Goal: Task Accomplishment & Management: Use online tool/utility

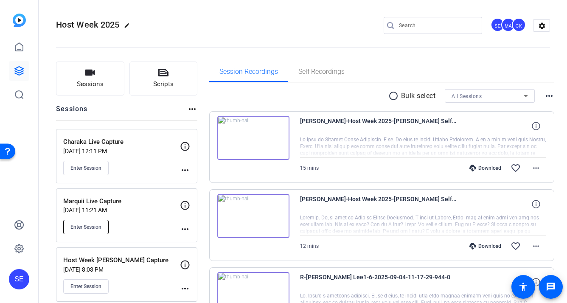
click at [95, 228] on span "Enter Session" at bounding box center [85, 226] width 31 height 7
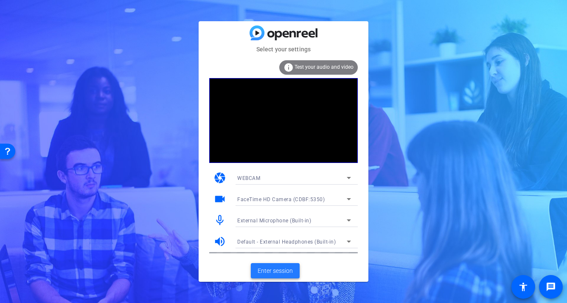
click at [276, 267] on span "Enter session" at bounding box center [274, 270] width 35 height 9
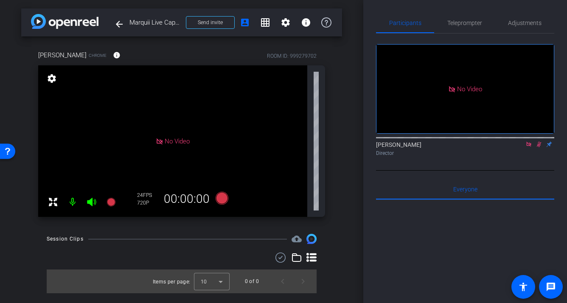
click at [536, 147] on icon at bounding box center [538, 144] width 7 height 6
click at [529, 147] on icon at bounding box center [528, 144] width 7 height 6
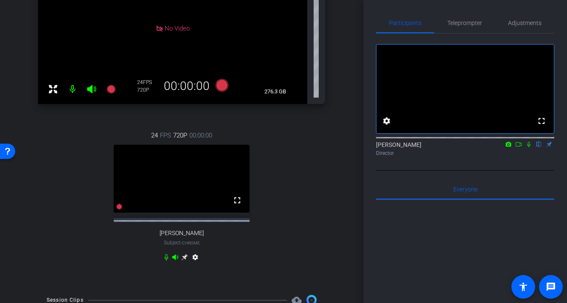
scroll to position [109, 0]
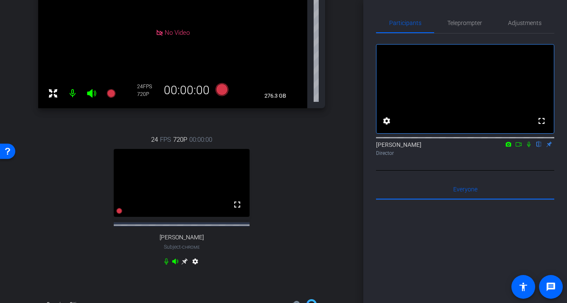
click at [185, 265] on icon at bounding box center [184, 261] width 6 height 6
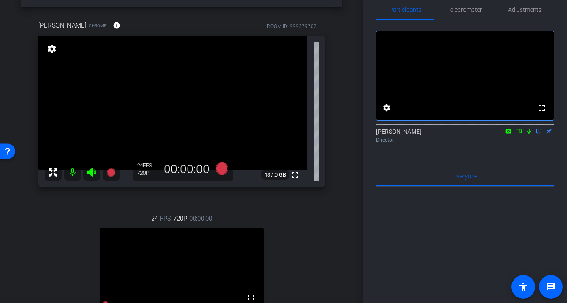
scroll to position [40, 0]
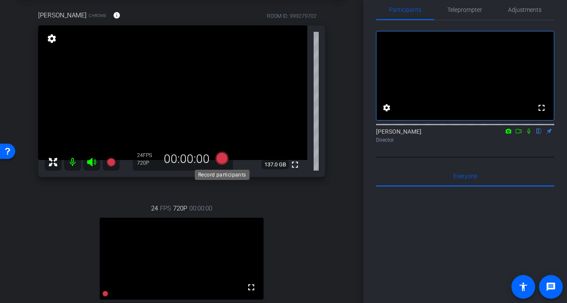
click at [221, 160] on icon at bounding box center [221, 158] width 13 height 13
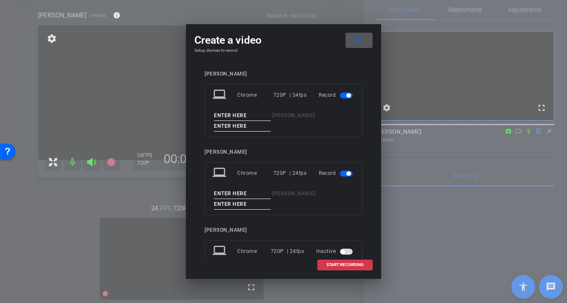
click at [348, 92] on mat-slide-toggle at bounding box center [347, 95] width 14 height 10
click at [349, 97] on span "button" at bounding box center [348, 95] width 4 height 4
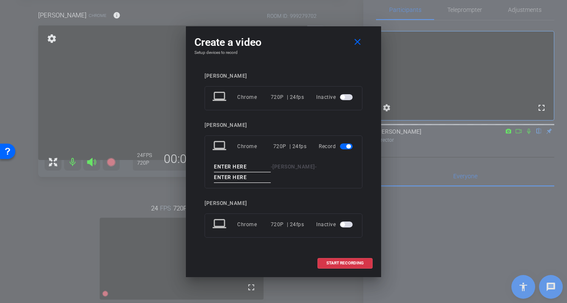
click at [237, 167] on input at bounding box center [242, 167] width 57 height 11
type input "Marquii"
click at [239, 177] on input at bounding box center [242, 177] width 57 height 11
type input "1"
drag, startPoint x: 325, startPoint y: 35, endPoint x: 262, endPoint y: 33, distance: 63.2
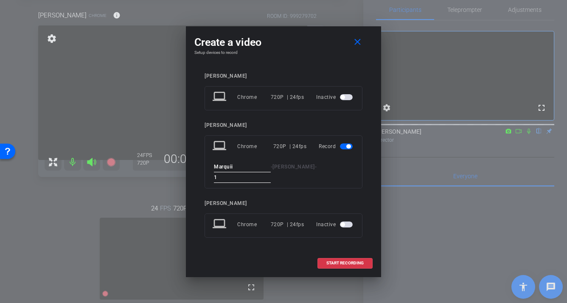
click at [262, 33] on div "Create a video close Setup devices to record Mel laptop Chrome 720P | 24fps Ina…" at bounding box center [283, 151] width 195 height 251
click at [357, 47] on mat-icon "close" at bounding box center [357, 42] width 11 height 11
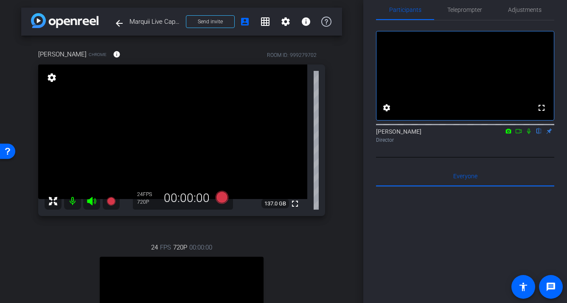
scroll to position [1, 0]
click at [223, 198] on icon at bounding box center [221, 196] width 13 height 13
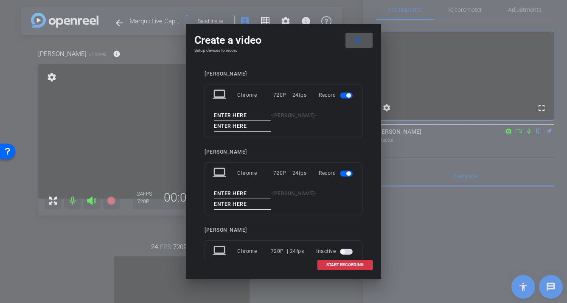
click at [348, 96] on span "button" at bounding box center [348, 95] width 4 height 4
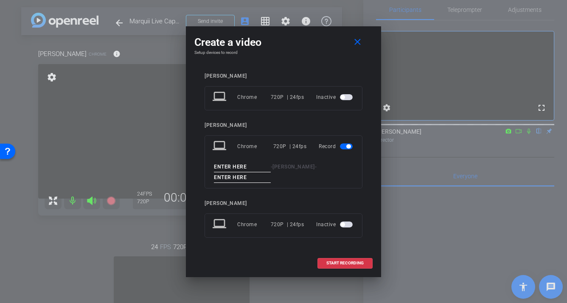
click at [244, 166] on input at bounding box center [242, 167] width 57 height 11
type input "Marquii"
click at [230, 176] on input at bounding box center [242, 177] width 57 height 11
type input "1"
click at [331, 262] on span "START RECORDING" at bounding box center [344, 263] width 37 height 4
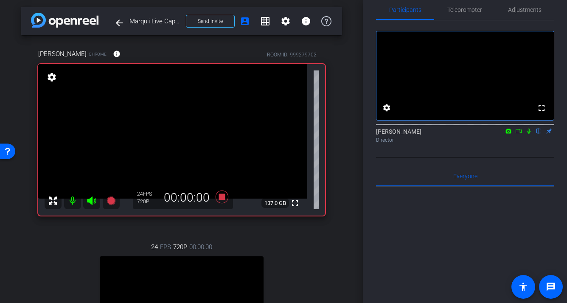
click at [517, 134] on icon at bounding box center [518, 131] width 7 height 6
click at [530, 134] on icon at bounding box center [528, 131] width 7 height 6
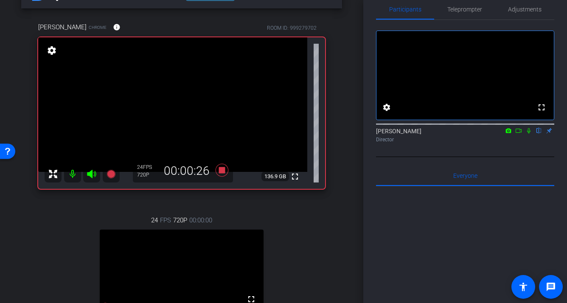
scroll to position [30, 0]
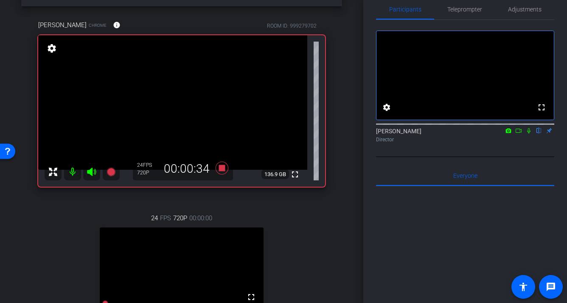
click at [528, 134] on mat-icon at bounding box center [528, 131] width 10 height 8
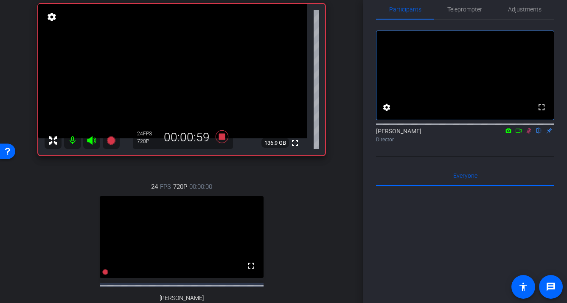
scroll to position [55, 0]
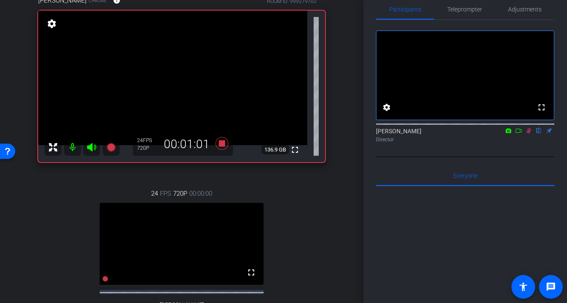
click at [518, 133] on icon at bounding box center [518, 130] width 6 height 4
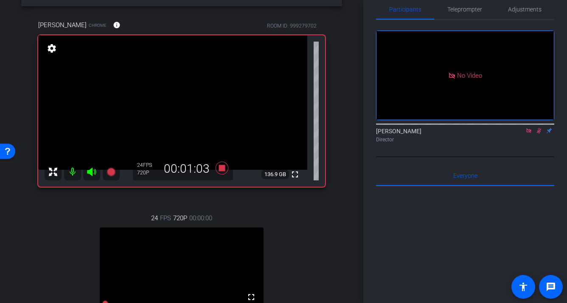
scroll to position [46, 0]
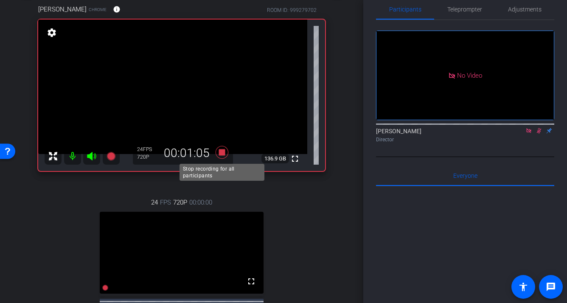
click at [223, 152] on icon at bounding box center [221, 152] width 13 height 13
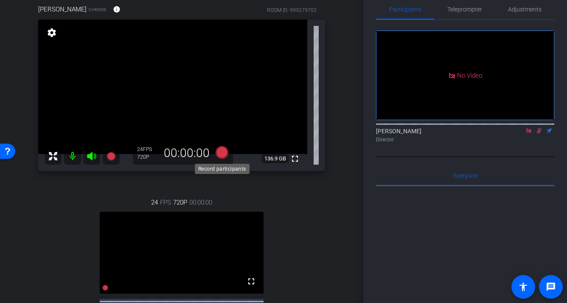
click at [223, 153] on icon at bounding box center [221, 152] width 13 height 13
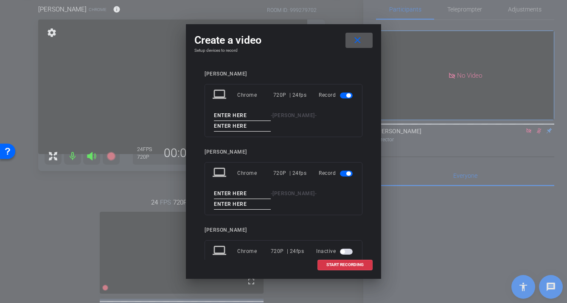
click at [351, 97] on span "button" at bounding box center [346, 95] width 13 height 6
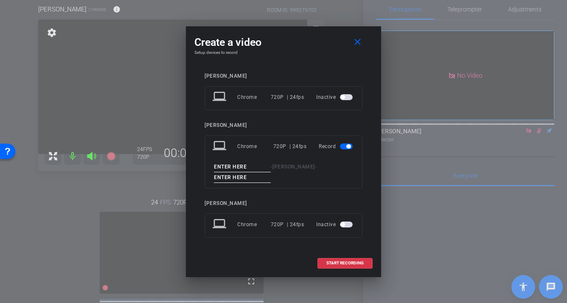
click at [247, 168] on input at bounding box center [242, 167] width 57 height 11
type input "Marquii"
click at [246, 177] on input at bounding box center [242, 177] width 57 height 11
type input "2"
click at [348, 261] on span "START RECORDING" at bounding box center [344, 263] width 37 height 4
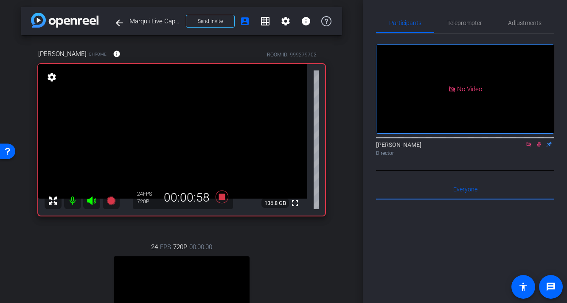
scroll to position [0, 0]
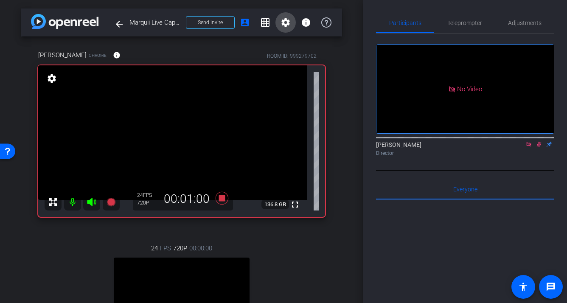
click at [284, 23] on mat-icon "settings" at bounding box center [285, 22] width 10 height 10
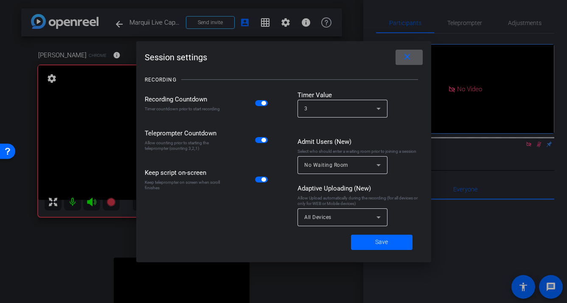
click at [411, 58] on mat-icon "close" at bounding box center [407, 57] width 11 height 11
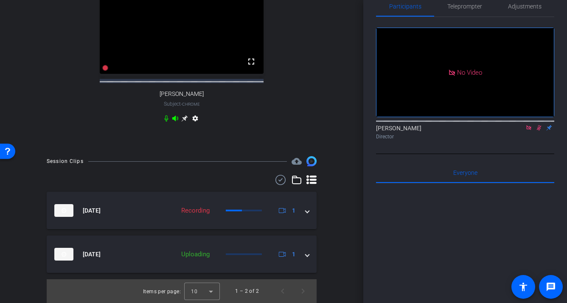
scroll to position [271, 0]
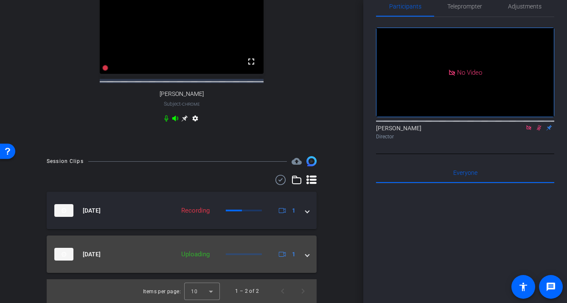
click at [308, 258] on span at bounding box center [306, 254] width 3 height 9
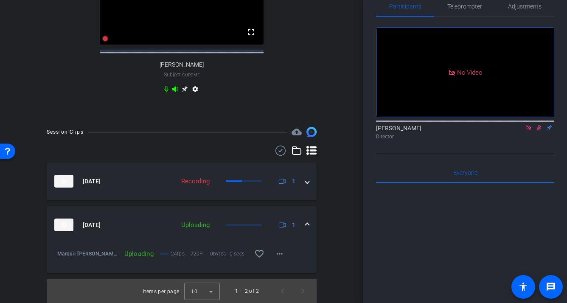
scroll to position [296, 0]
click at [305, 229] on span at bounding box center [306, 225] width 3 height 9
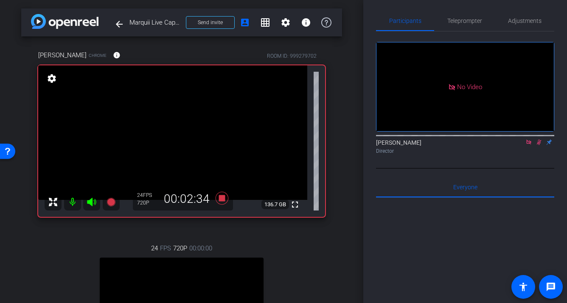
scroll to position [0, 0]
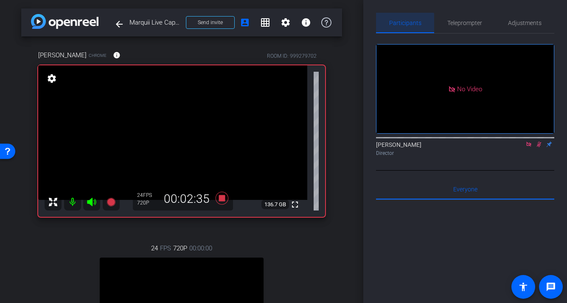
click at [404, 26] on span "Participants" at bounding box center [405, 23] width 32 height 20
click at [54, 78] on mat-icon "settings" at bounding box center [52, 78] width 12 height 10
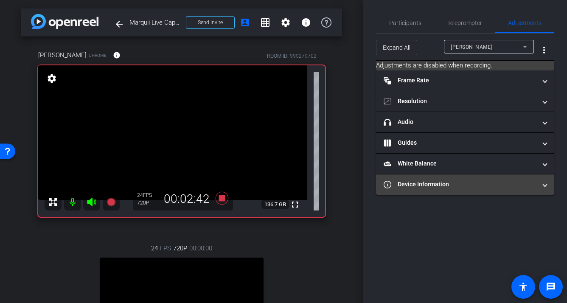
click at [441, 188] on mat-panel-title "Device Information" at bounding box center [459, 184] width 153 height 9
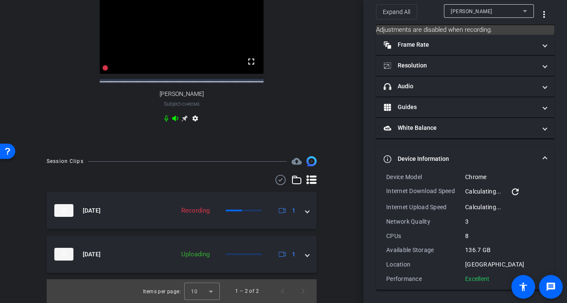
scroll to position [273, 0]
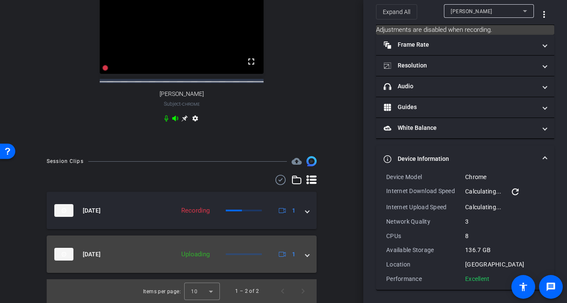
click at [307, 256] on span at bounding box center [306, 254] width 3 height 9
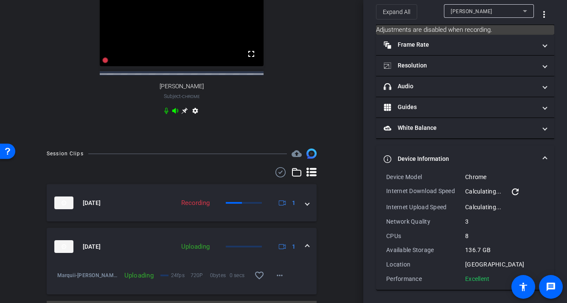
scroll to position [302, 0]
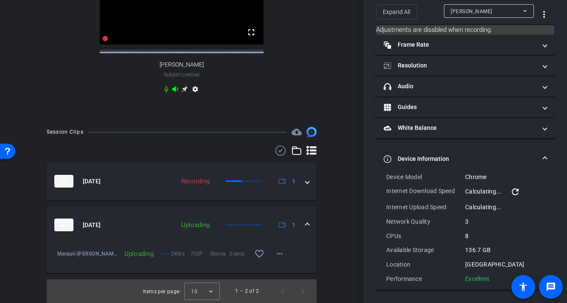
click at [307, 223] on span at bounding box center [306, 225] width 3 height 9
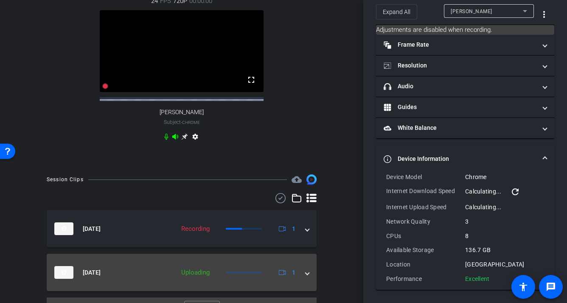
scroll to position [273, 0]
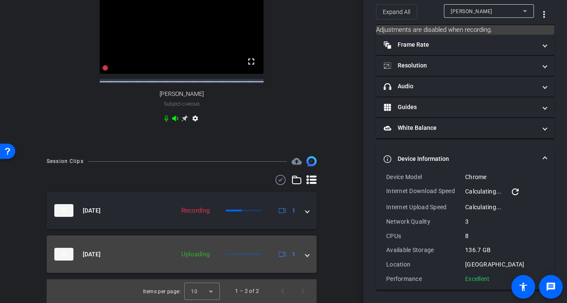
click at [307, 259] on mat-expansion-panel-header "Sep 5, 2025 Uploading 1" at bounding box center [182, 253] width 270 height 37
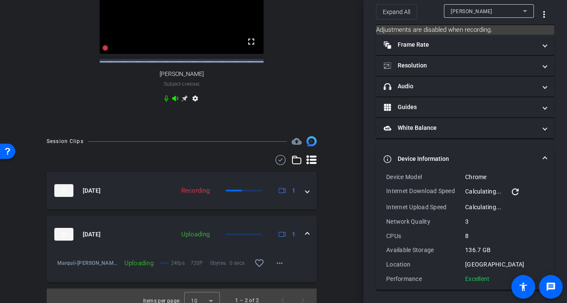
scroll to position [302, 0]
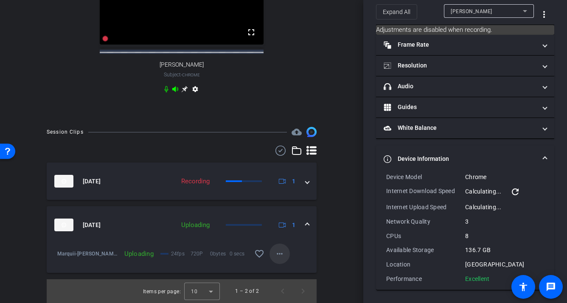
click at [282, 253] on mat-icon "more_horiz" at bounding box center [279, 253] width 10 height 10
click at [282, 253] on div at bounding box center [283, 151] width 567 height 303
click at [347, 240] on div "arrow_back Marquii Live Capture Back to project Send invite account_box grid_on…" at bounding box center [181, 151] width 363 height 303
click at [308, 226] on span at bounding box center [306, 225] width 3 height 9
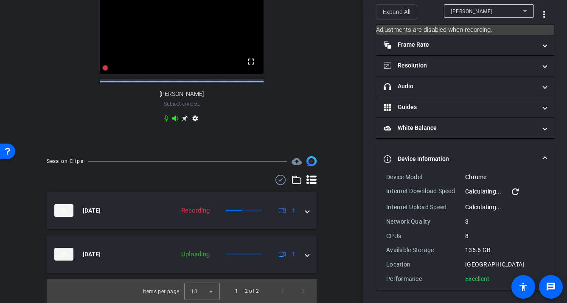
scroll to position [264, 0]
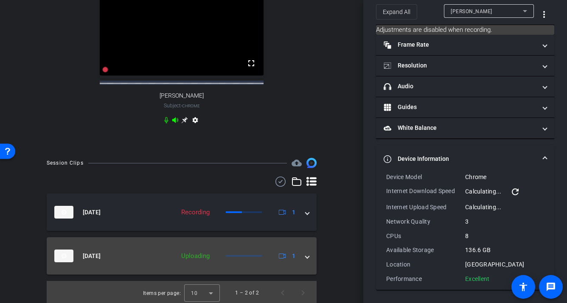
click at [309, 262] on mat-expansion-panel-header "Sep 5, 2025 Uploading 1" at bounding box center [182, 255] width 270 height 37
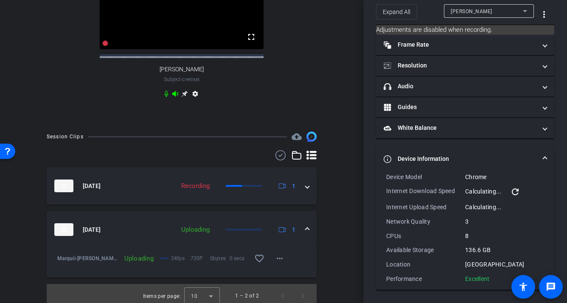
scroll to position [276, 0]
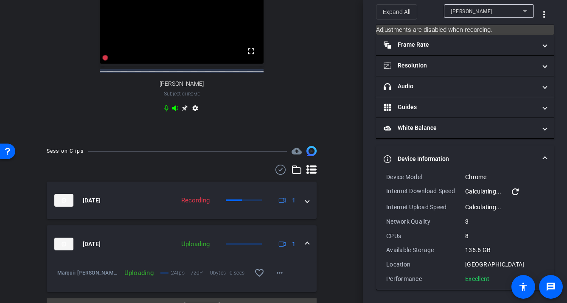
click at [307, 248] on span at bounding box center [306, 244] width 3 height 9
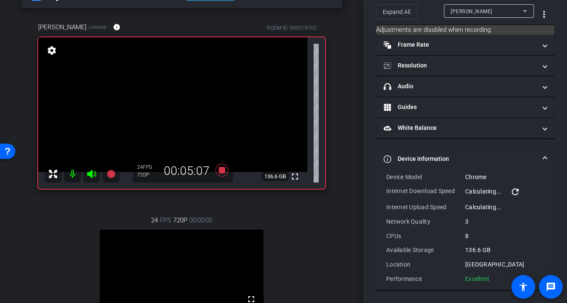
scroll to position [25, 0]
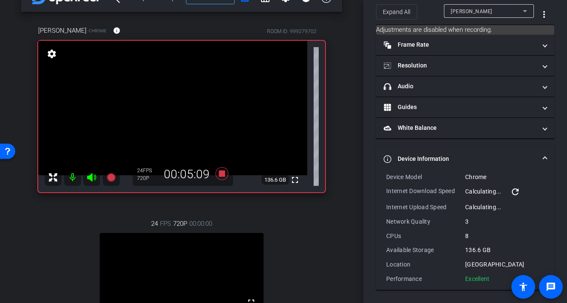
click at [387, 158] on icon at bounding box center [387, 159] width 8 height 8
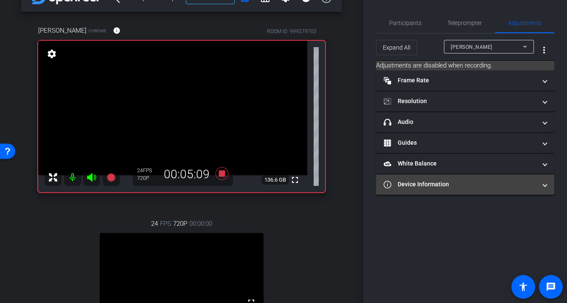
scroll to position [0, 0]
click at [390, 181] on icon at bounding box center [387, 185] width 8 height 8
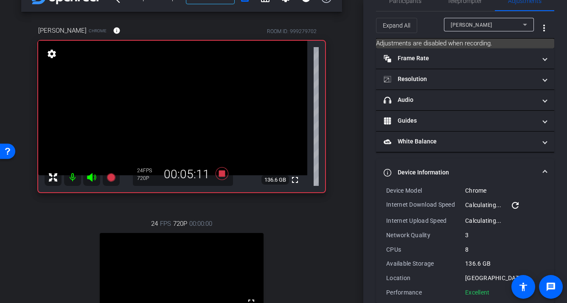
scroll to position [36, 0]
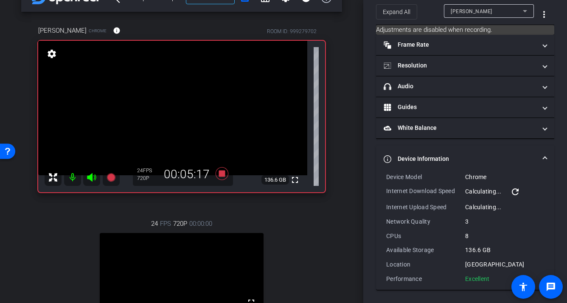
click at [517, 192] on mat-icon "refresh" at bounding box center [515, 192] width 10 height 10
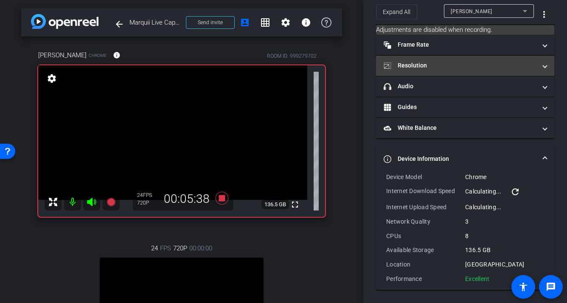
scroll to position [5, 0]
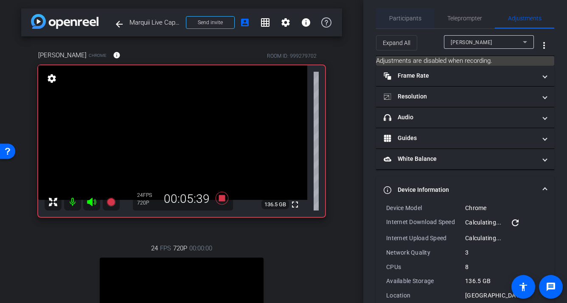
click at [413, 17] on span "Participants" at bounding box center [405, 18] width 32 height 6
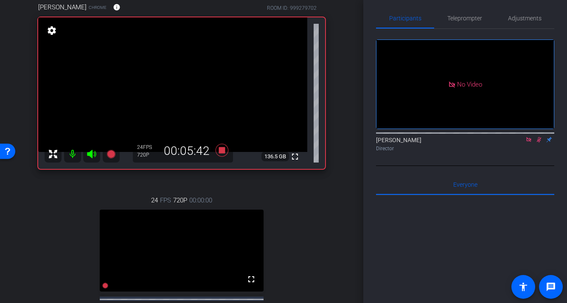
scroll to position [61, 0]
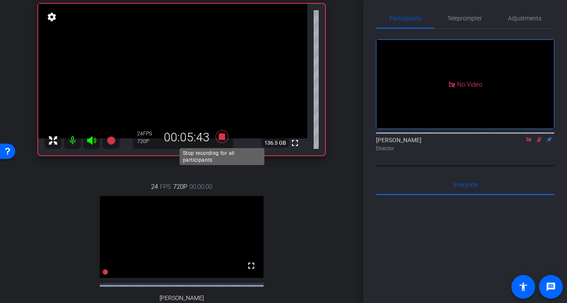
click at [221, 140] on icon at bounding box center [222, 136] width 20 height 15
click at [223, 139] on icon at bounding box center [221, 136] width 13 height 13
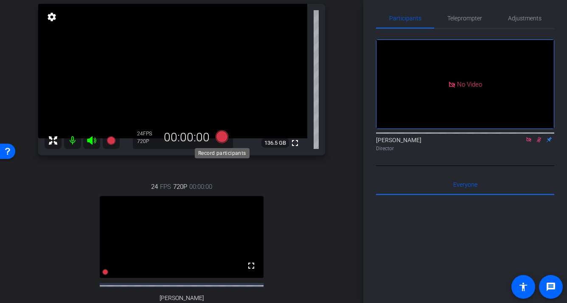
click at [219, 136] on icon at bounding box center [221, 136] width 13 height 13
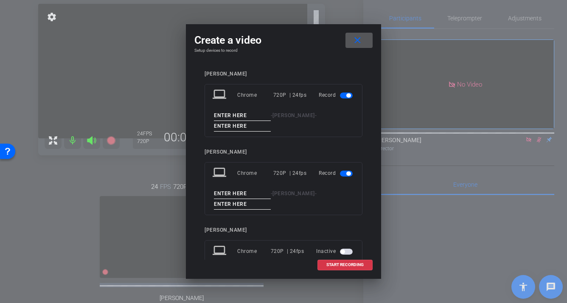
click at [244, 188] on input at bounding box center [242, 193] width 57 height 11
type input "mar"
click at [240, 199] on input at bounding box center [242, 204] width 57 height 11
type input "3"
click at [349, 94] on span "button" at bounding box center [348, 95] width 4 height 4
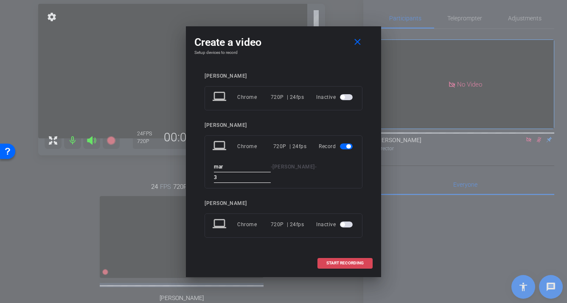
click at [332, 260] on span at bounding box center [345, 263] width 54 height 20
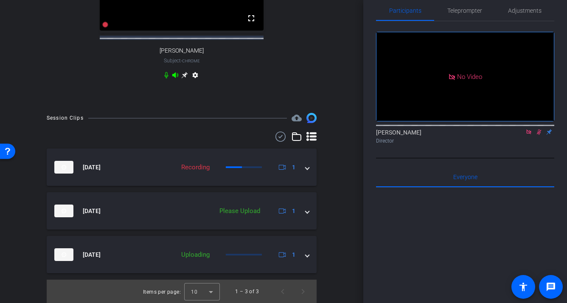
scroll to position [312, 0]
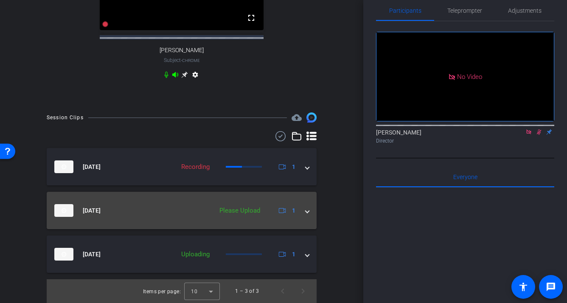
click at [304, 217] on div "Sep 5, 2025 Please Upload 1" at bounding box center [179, 210] width 251 height 13
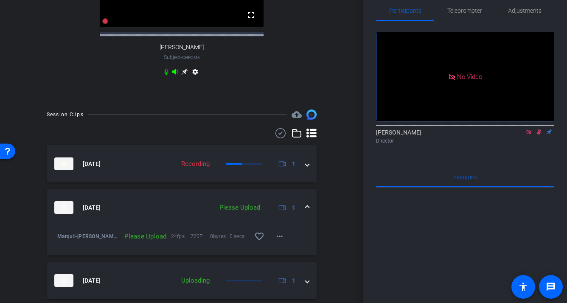
click at [155, 240] on div "Please Upload" at bounding box center [145, 236] width 51 height 8
click at [307, 212] on span at bounding box center [306, 207] width 3 height 9
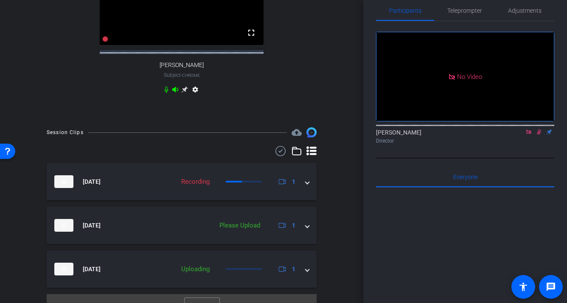
scroll to position [317, 0]
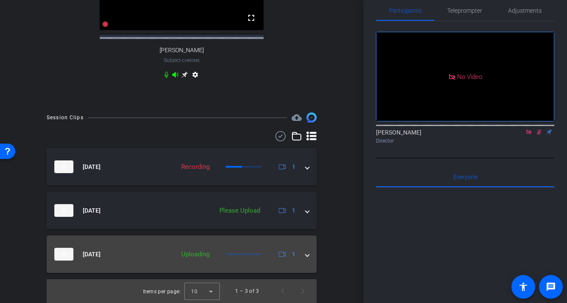
click at [190, 254] on div "Uploading" at bounding box center [195, 254] width 37 height 10
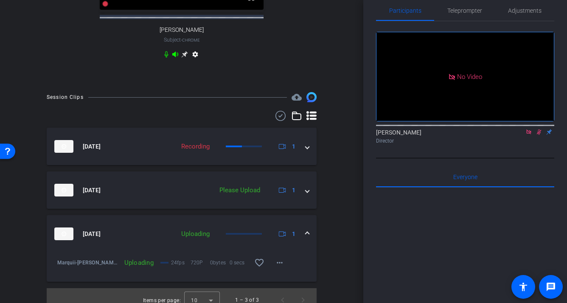
scroll to position [336, 0]
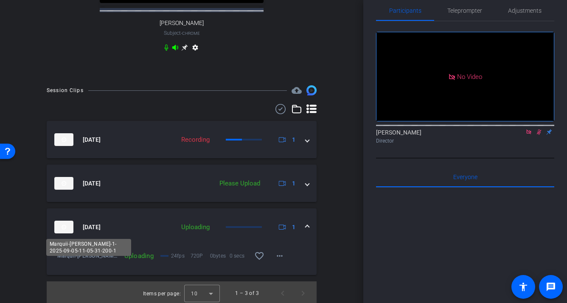
click at [96, 260] on span "Marquii-Marquio Jacobs-1-2025-09-05-11-05-31-200-1" at bounding box center [88, 255] width 63 height 8
click at [97, 260] on span "Marquii-Marquio Jacobs-1-2025-09-05-11-05-31-200-1" at bounding box center [88, 255] width 63 height 8
click at [118, 260] on span "Marquii-Marquio Jacobs-1-2025-09-05-11-05-31-200-1" at bounding box center [88, 255] width 63 height 8
click at [93, 260] on span "Marquii-Marquio Jacobs-1-2025-09-05-11-05-31-200-1" at bounding box center [88, 255] width 63 height 8
click at [61, 260] on span "Marquii-Marquio Jacobs-1-2025-09-05-11-05-31-200-1" at bounding box center [88, 255] width 63 height 8
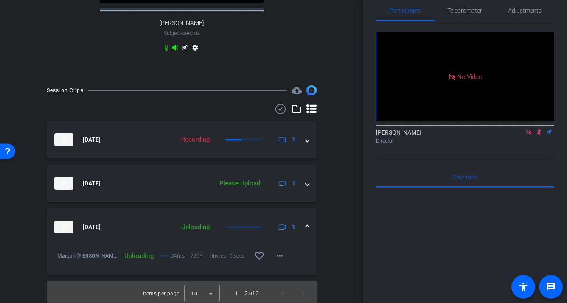
click at [61, 260] on span "Marquii-Marquio Jacobs-1-2025-09-05-11-05-31-200-1" at bounding box center [88, 255] width 63 height 8
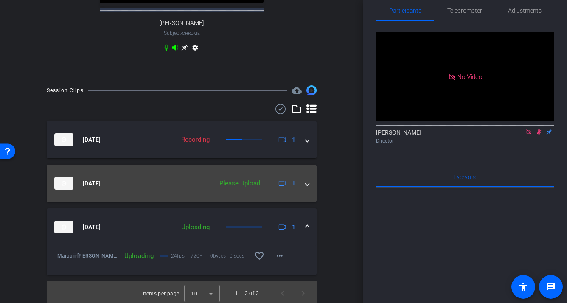
click at [91, 188] on span "Sep 5, 2025" at bounding box center [92, 183] width 18 height 9
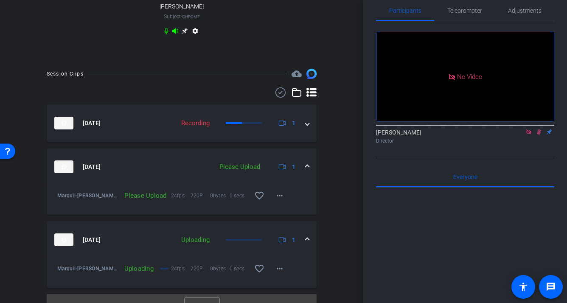
scroll to position [353, 0]
click at [279, 273] on mat-icon "more_horiz" at bounding box center [279, 268] width 10 height 10
click at [285, 249] on span "Archive clip" at bounding box center [293, 248] width 34 height 10
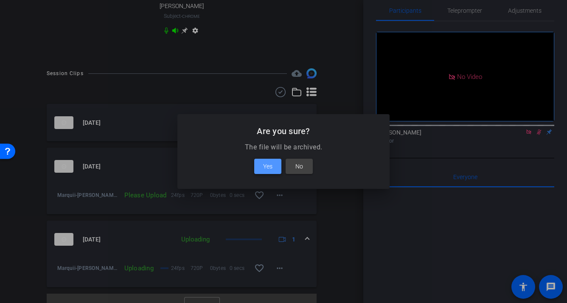
click at [273, 166] on span at bounding box center [267, 166] width 27 height 20
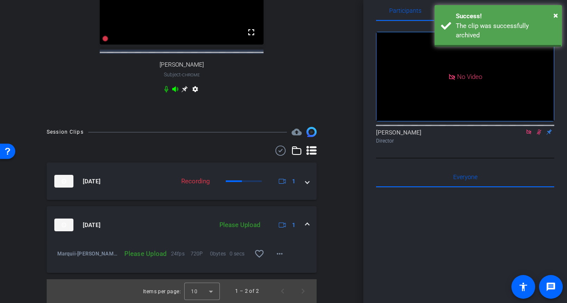
scroll to position [302, 0]
click at [282, 254] on mat-icon "more_horiz" at bounding box center [279, 253] width 10 height 10
click at [289, 269] on span "Upload" at bounding box center [293, 271] width 34 height 10
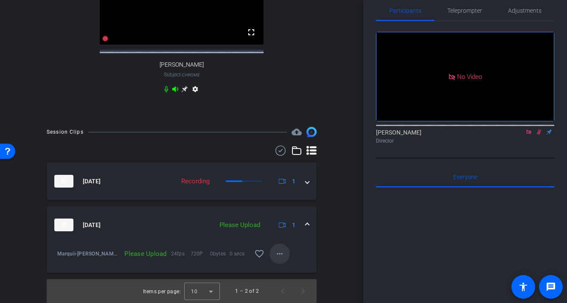
click at [279, 255] on mat-icon "more_horiz" at bounding box center [279, 253] width 10 height 10
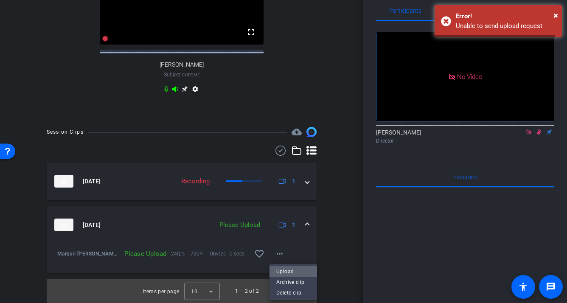
click at [286, 268] on span "Upload" at bounding box center [293, 271] width 34 height 10
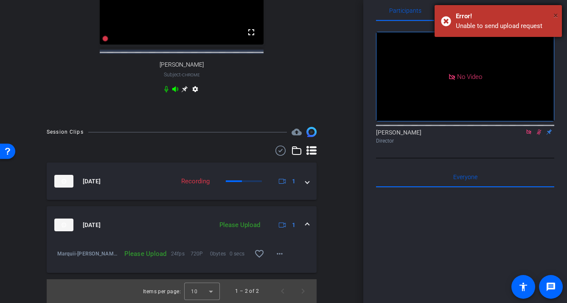
click at [556, 15] on span "×" at bounding box center [555, 15] width 5 height 10
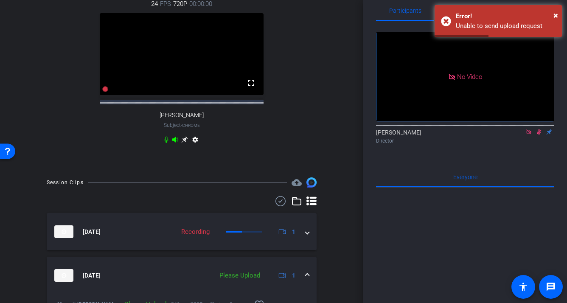
scroll to position [222, 0]
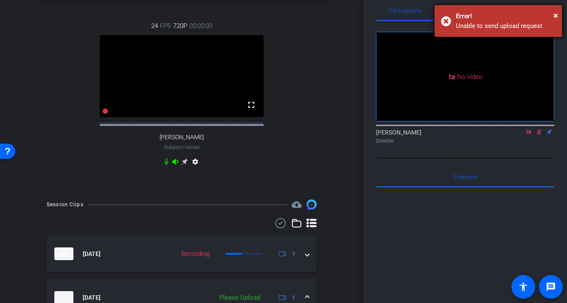
click at [558, 14] on div "× Error! Unable to send upload request" at bounding box center [497, 21] width 127 height 32
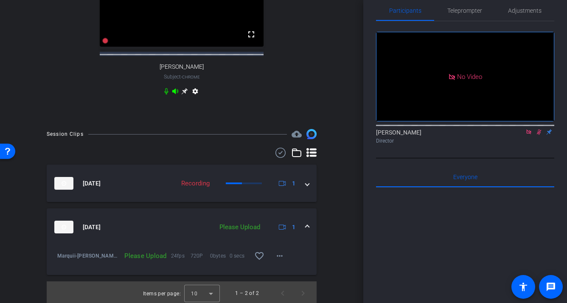
scroll to position [302, 0]
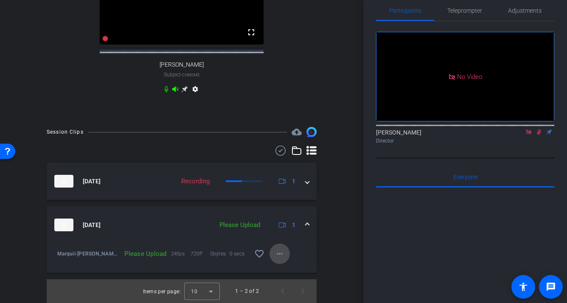
click at [278, 257] on mat-icon "more_horiz" at bounding box center [279, 253] width 10 height 10
click at [284, 268] on span "Upload" at bounding box center [293, 271] width 34 height 10
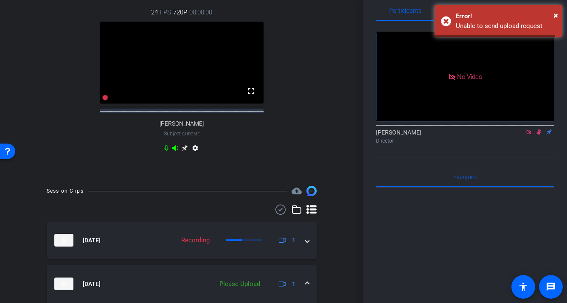
scroll to position [227, 0]
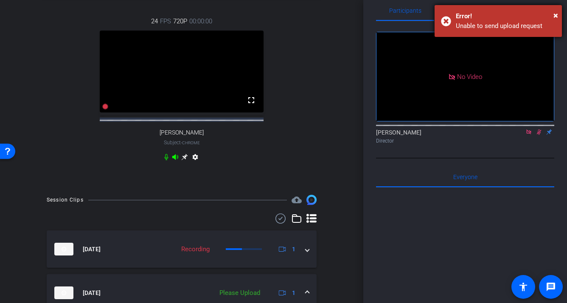
click at [558, 14] on div "× Error! Unable to send upload request" at bounding box center [497, 21] width 127 height 32
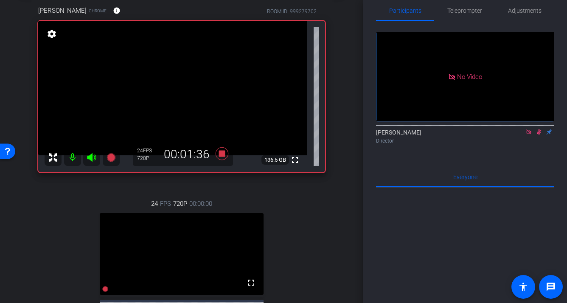
scroll to position [0, 0]
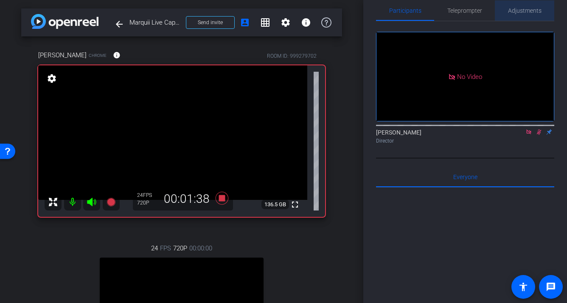
click at [506, 7] on div "Adjustments" at bounding box center [523, 10] width 59 height 20
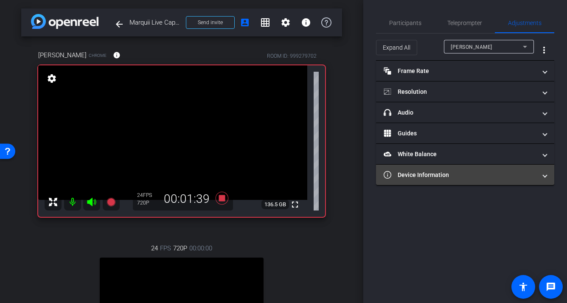
click at [422, 177] on mat-panel-title "Device Information" at bounding box center [459, 174] width 153 height 9
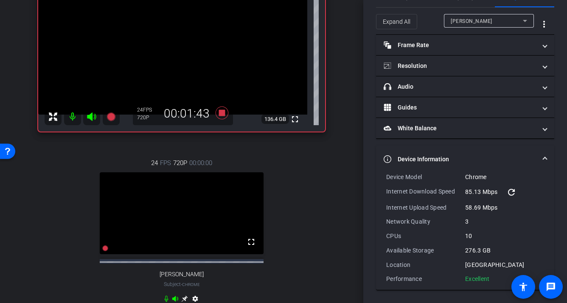
scroll to position [85, 0]
click at [388, 159] on icon at bounding box center [387, 159] width 8 height 8
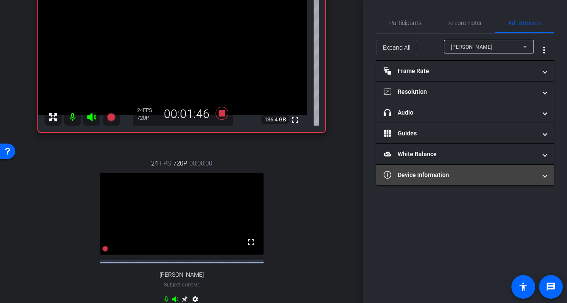
scroll to position [0, 0]
click at [388, 159] on mat-expansion-panel-header "White Balance White Balance" at bounding box center [465, 154] width 178 height 20
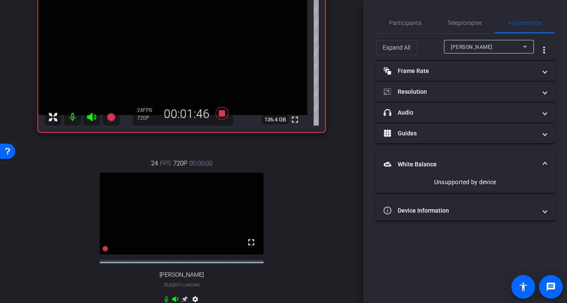
click at [388, 159] on mat-expansion-panel-header "White Balance White Balance" at bounding box center [465, 164] width 178 height 27
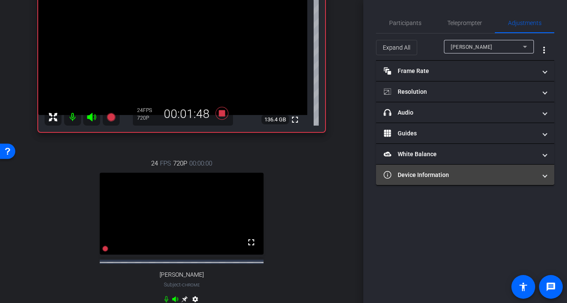
click at [388, 174] on icon at bounding box center [387, 175] width 8 height 8
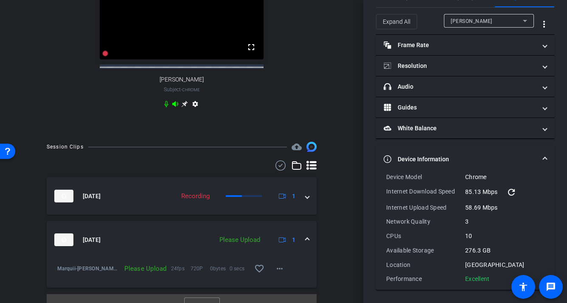
scroll to position [302, 0]
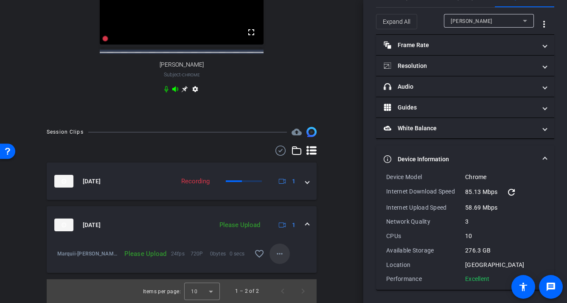
click at [282, 252] on mat-icon "more_horiz" at bounding box center [279, 253] width 10 height 10
click at [286, 268] on span "Upload" at bounding box center [293, 271] width 34 height 10
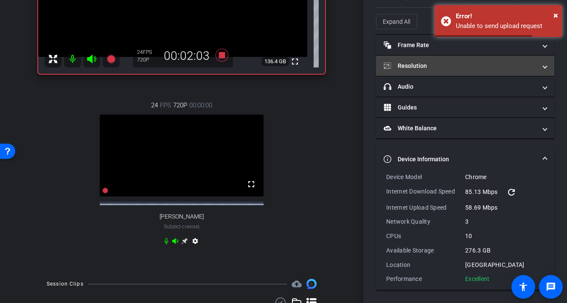
scroll to position [125, 0]
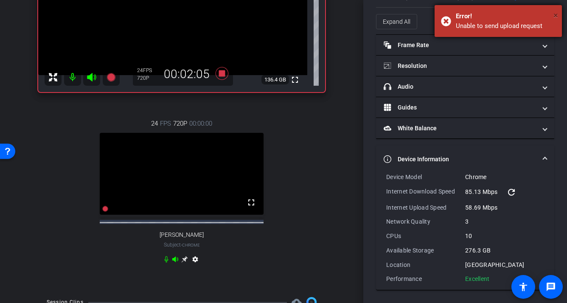
click at [555, 16] on span "×" at bounding box center [555, 15] width 5 height 10
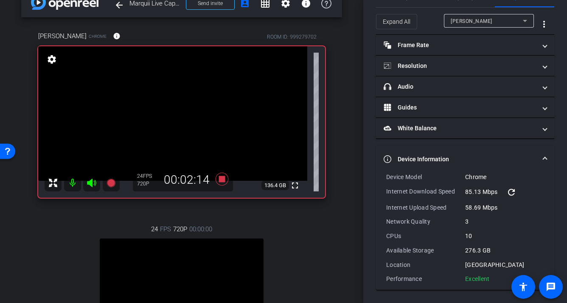
scroll to position [0, 0]
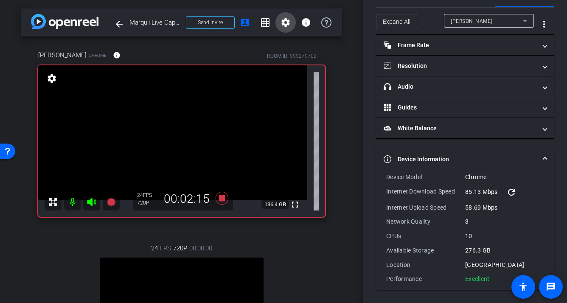
click at [283, 26] on mat-icon "settings" at bounding box center [285, 22] width 10 height 10
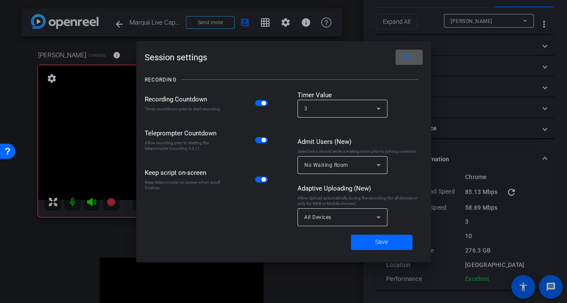
click at [312, 215] on span "All Devices" at bounding box center [317, 217] width 27 height 6
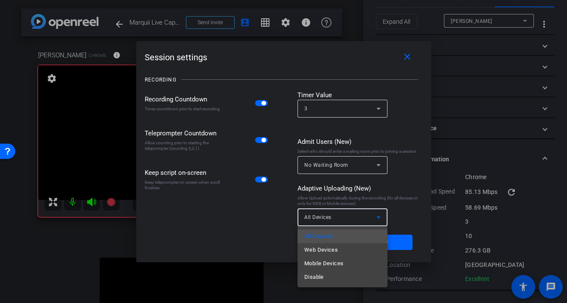
click at [272, 216] on div at bounding box center [283, 151] width 567 height 303
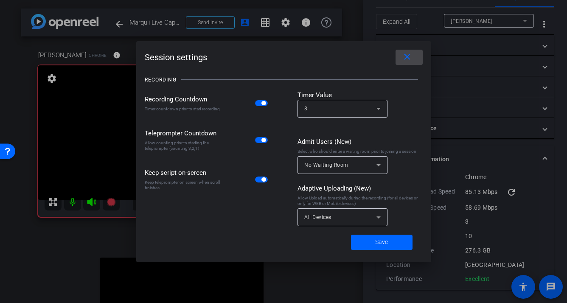
click at [409, 60] on mat-icon "close" at bounding box center [407, 57] width 11 height 11
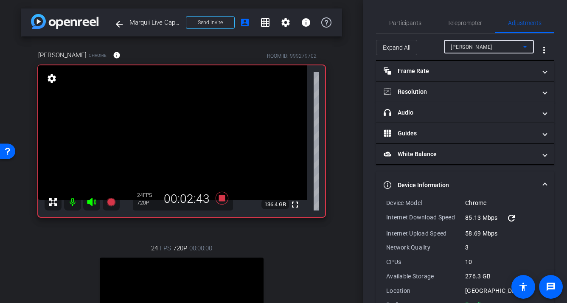
click at [463, 45] on div "Mel" at bounding box center [486, 47] width 72 height 11
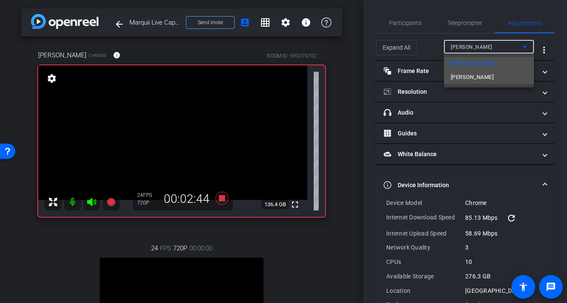
click at [463, 78] on span "Marquio Jacobs" at bounding box center [471, 77] width 43 height 10
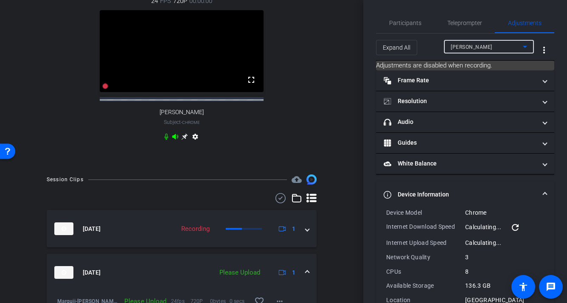
scroll to position [302, 0]
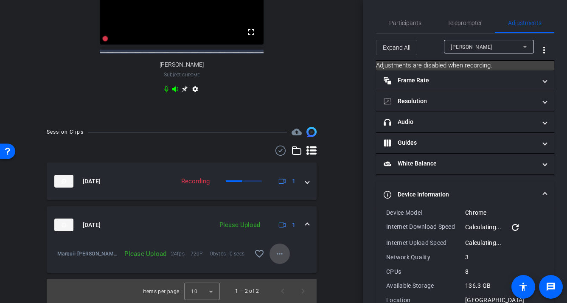
click at [285, 256] on span at bounding box center [279, 253] width 20 height 20
click at [287, 267] on span "Upload" at bounding box center [293, 271] width 34 height 10
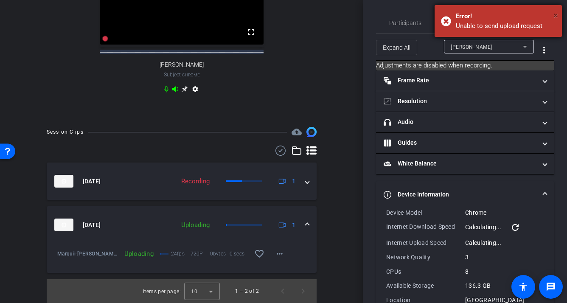
click at [556, 15] on span "×" at bounding box center [555, 15] width 5 height 10
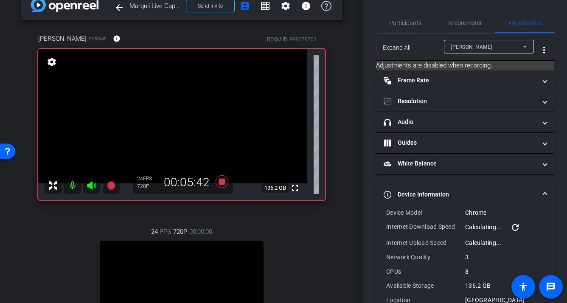
scroll to position [0, 0]
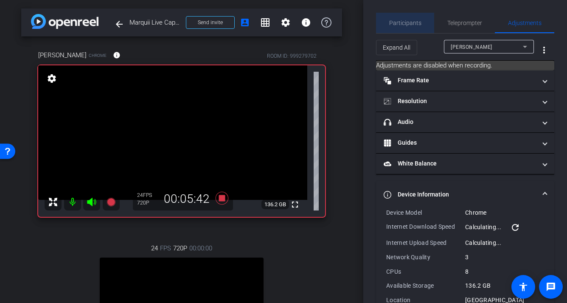
click at [408, 22] on span "Participants" at bounding box center [405, 23] width 32 height 6
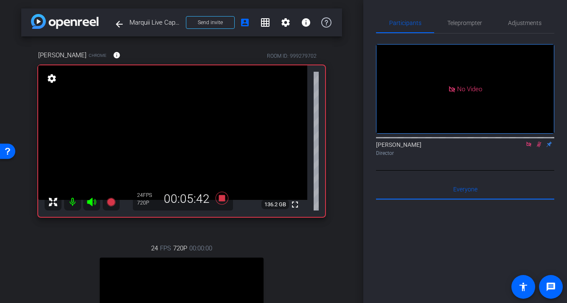
click at [538, 141] on icon at bounding box center [538, 144] width 7 height 6
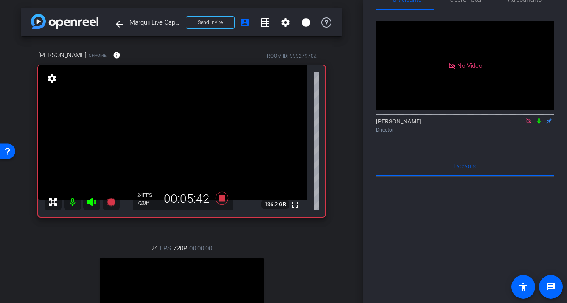
scroll to position [28, 0]
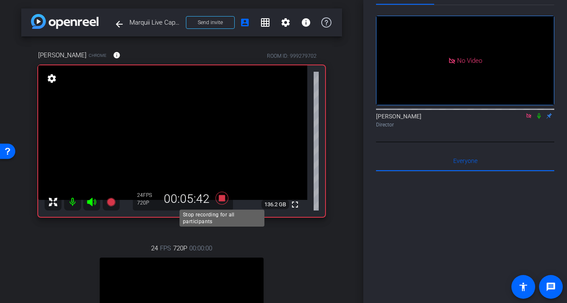
click at [223, 197] on icon at bounding box center [221, 198] width 13 height 13
click at [222, 200] on icon at bounding box center [221, 198] width 13 height 13
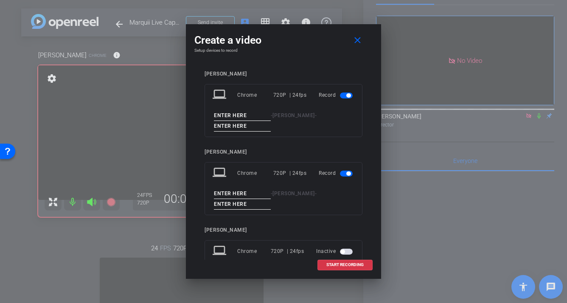
click at [245, 116] on input at bounding box center [242, 115] width 57 height 11
click at [348, 96] on span "button" at bounding box center [348, 95] width 4 height 4
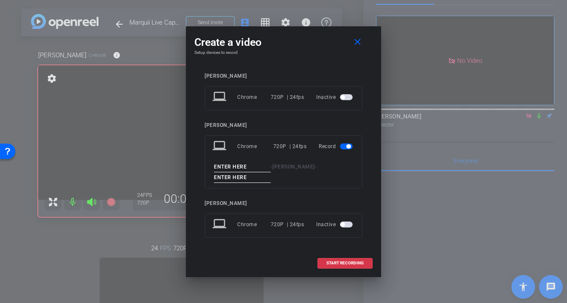
click at [226, 167] on input at bounding box center [242, 167] width 57 height 11
type input "marquii"
click at [229, 179] on input at bounding box center [242, 177] width 57 height 11
type input "4"
click at [359, 41] on mat-icon "close" at bounding box center [357, 42] width 11 height 11
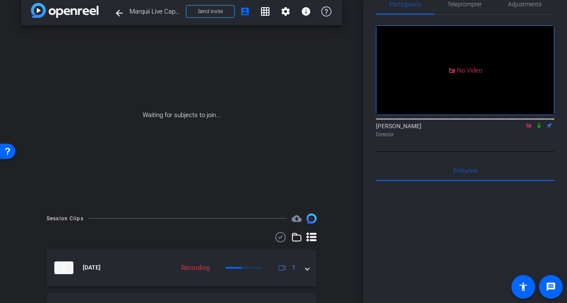
scroll to position [0, 0]
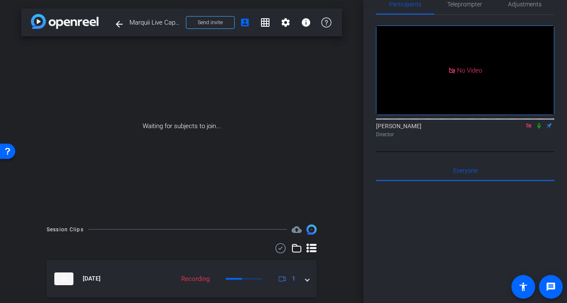
click at [542, 123] on icon at bounding box center [538, 126] width 7 height 6
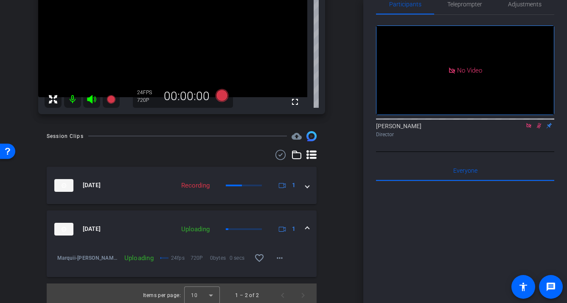
scroll to position [107, 0]
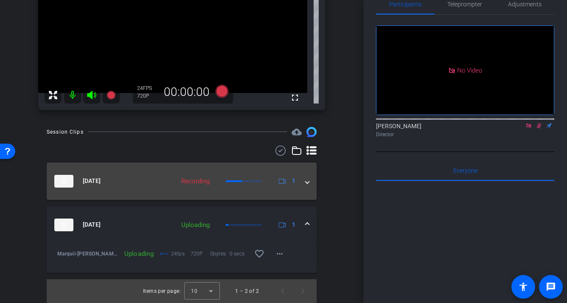
click at [175, 188] on mat-expansion-panel-header "Sep 5, 2025 Recording 1" at bounding box center [182, 180] width 270 height 37
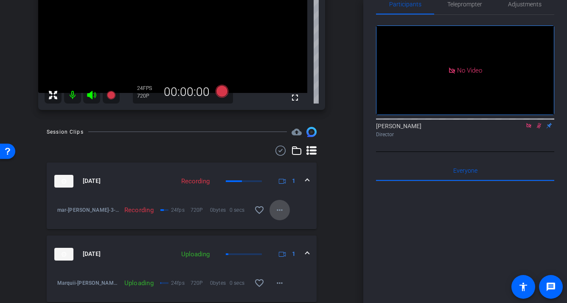
click at [283, 209] on mat-icon "more_horiz" at bounding box center [279, 210] width 10 height 10
click at [428, 59] on div at bounding box center [283, 151] width 567 height 303
click at [539, 123] on icon at bounding box center [538, 126] width 7 height 6
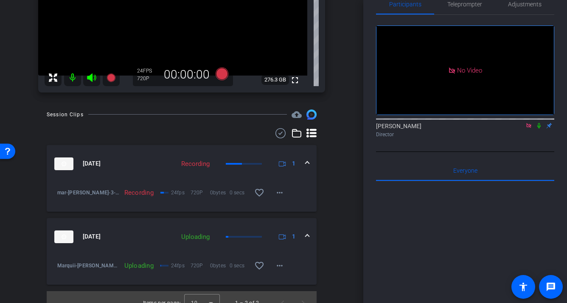
scroll to position [136, 0]
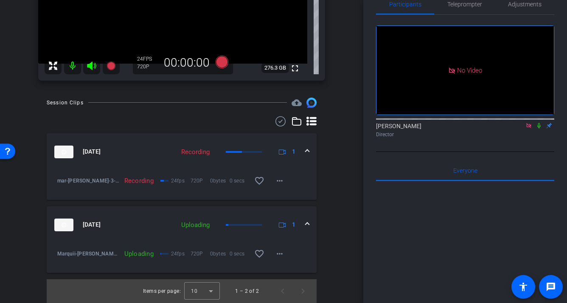
click at [150, 174] on div "Recording 24fps 720P 0bytes 0 secs favorite_border more_horiz" at bounding box center [205, 180] width 170 height 20
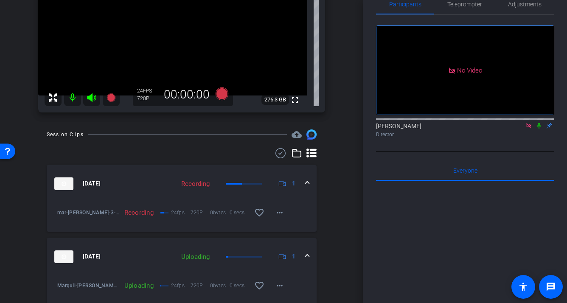
scroll to position [82, 0]
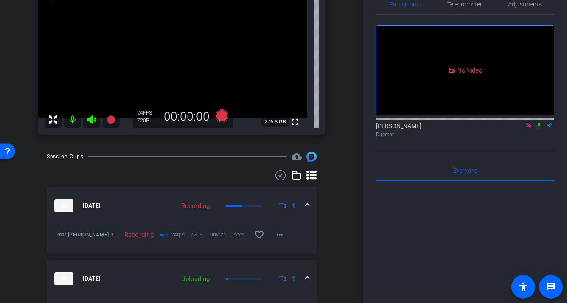
click at [213, 203] on div "Recording" at bounding box center [195, 206] width 37 height 10
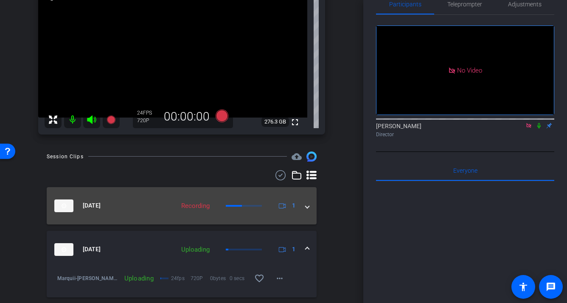
click at [213, 203] on div "Recording" at bounding box center [195, 206] width 37 height 10
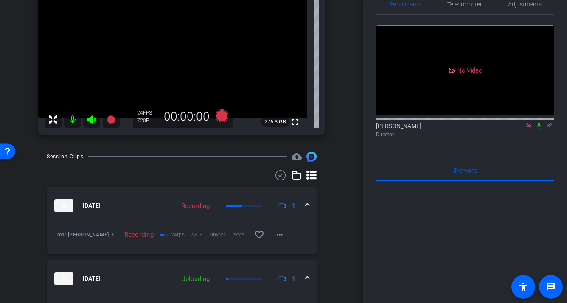
scroll to position [109, 0]
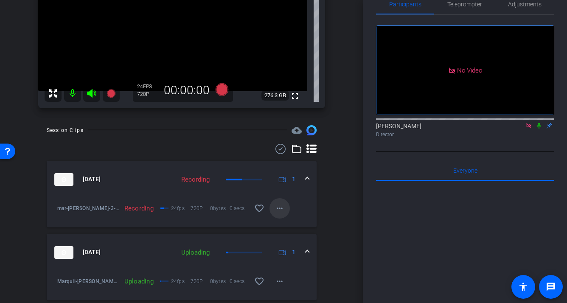
click at [278, 212] on mat-icon "more_horiz" at bounding box center [279, 208] width 10 height 10
click at [279, 214] on div at bounding box center [283, 151] width 567 height 303
click at [279, 208] on mat-icon "more_horiz" at bounding box center [279, 208] width 10 height 10
click at [80, 207] on div at bounding box center [283, 151] width 567 height 303
click at [152, 207] on div "Recording" at bounding box center [139, 208] width 38 height 8
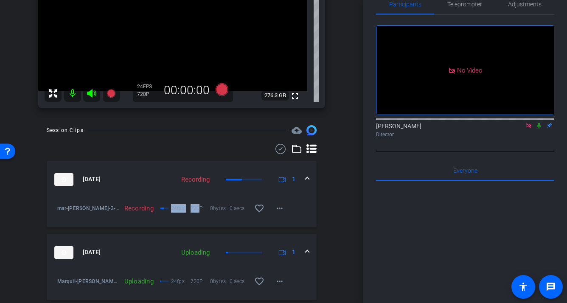
drag, startPoint x: 170, startPoint y: 207, endPoint x: 196, endPoint y: 206, distance: 25.5
click at [197, 206] on div "24fps 720P 0bytes 0 secs favorite_border more_horiz" at bounding box center [230, 208] width 119 height 20
click at [196, 206] on span "720P" at bounding box center [200, 208] width 20 height 8
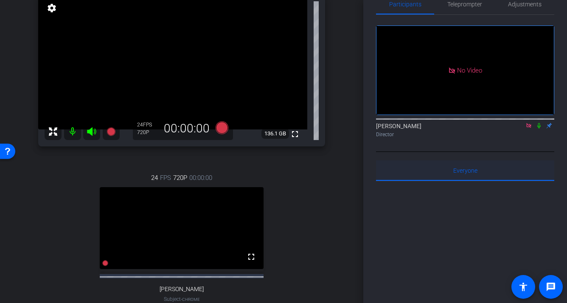
scroll to position [0, 0]
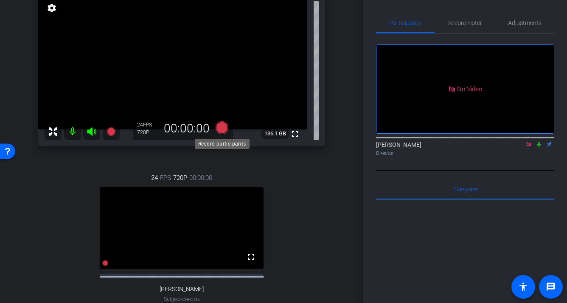
click at [223, 128] on icon at bounding box center [221, 127] width 13 height 13
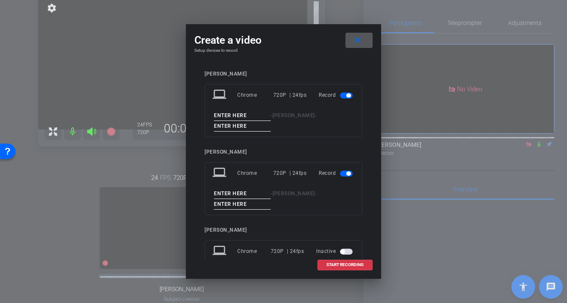
click at [349, 95] on span "button" at bounding box center [348, 95] width 4 height 4
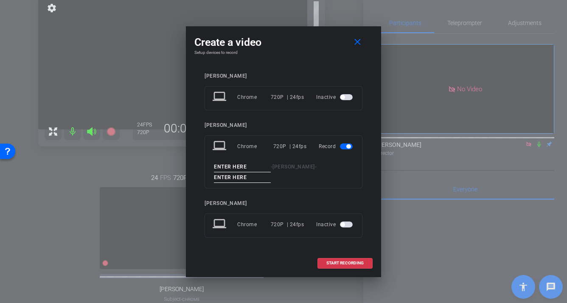
click at [249, 166] on input at bounding box center [242, 167] width 57 height 11
drag, startPoint x: 251, startPoint y: 168, endPoint x: 232, endPoint y: 168, distance: 19.1
click at [232, 168] on input "Marquii 4" at bounding box center [242, 167] width 57 height 11
type input "Marquii 4"
click at [233, 176] on input at bounding box center [242, 177] width 57 height 11
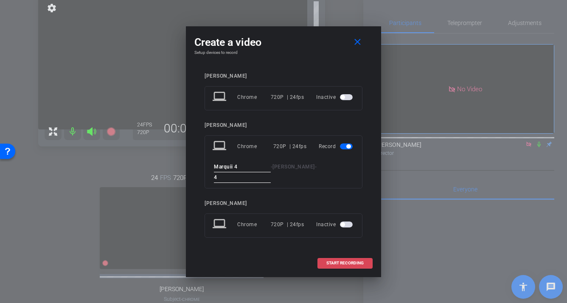
type input "4"
click at [344, 264] on span "START RECORDING" at bounding box center [344, 263] width 37 height 4
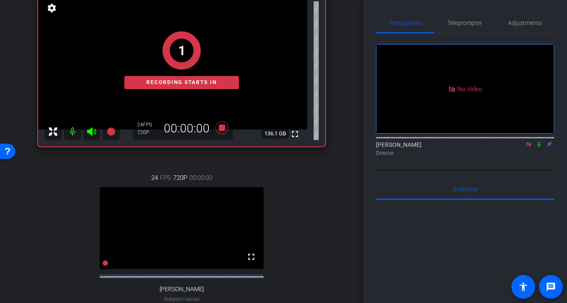
click at [537, 141] on icon at bounding box center [538, 144] width 7 height 6
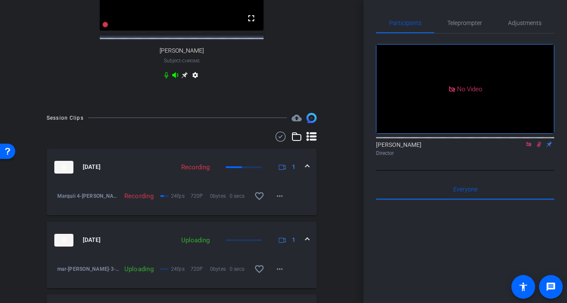
scroll to position [226, 0]
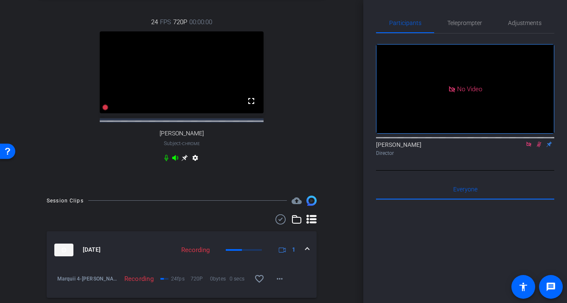
click at [537, 141] on icon at bounding box center [538, 144] width 7 height 6
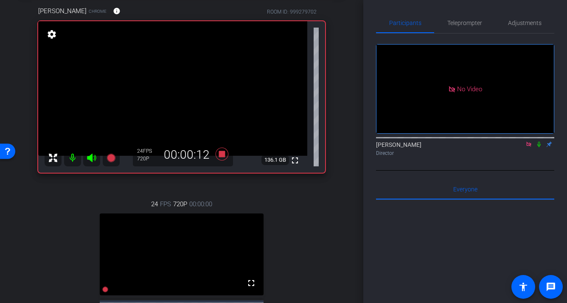
scroll to position [46, 0]
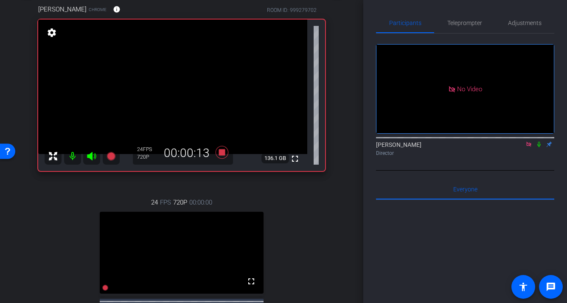
click at [539, 140] on mat-icon at bounding box center [538, 144] width 10 height 8
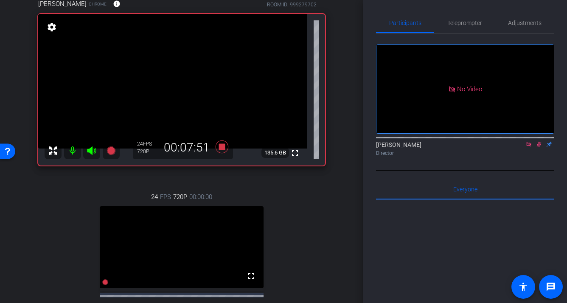
scroll to position [64, 0]
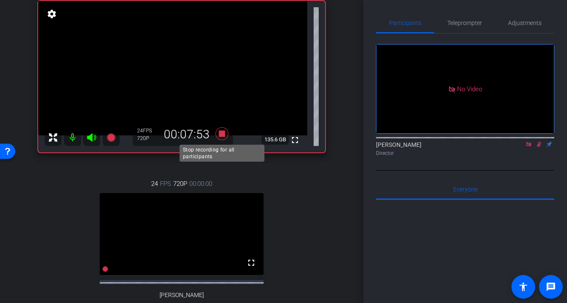
click at [223, 134] on icon at bounding box center [221, 133] width 13 height 13
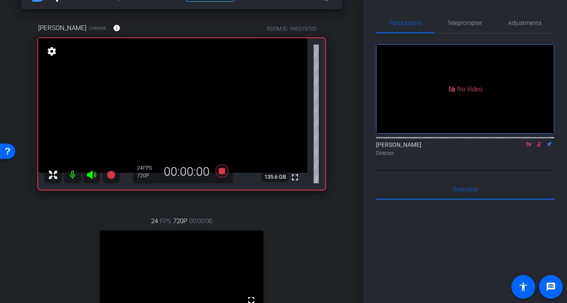
scroll to position [0, 0]
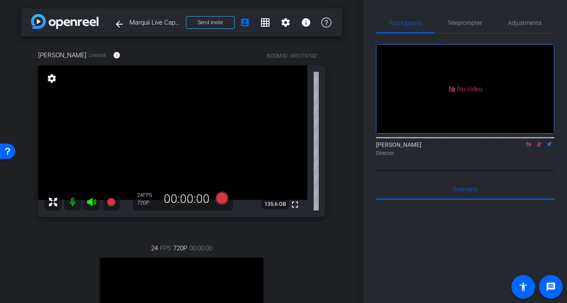
click at [541, 141] on icon at bounding box center [538, 144] width 7 height 6
click at [531, 141] on icon at bounding box center [528, 144] width 7 height 6
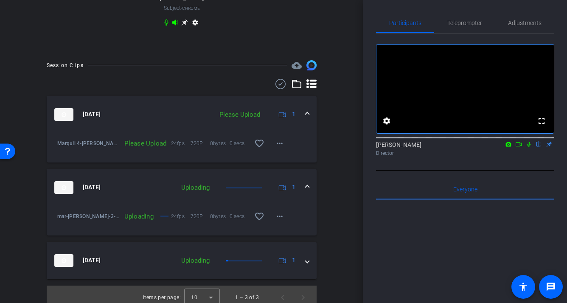
scroll to position [361, 0]
click at [279, 149] on mat-icon "more_horiz" at bounding box center [279, 144] width 10 height 10
click at [284, 166] on span "Upload" at bounding box center [293, 169] width 34 height 10
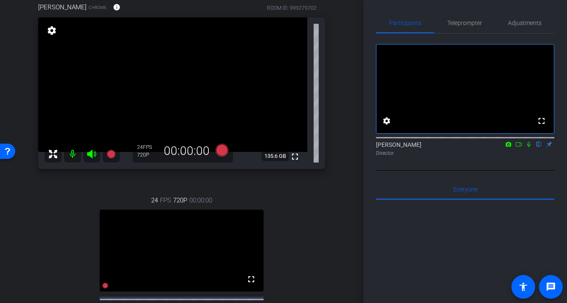
scroll to position [43, 0]
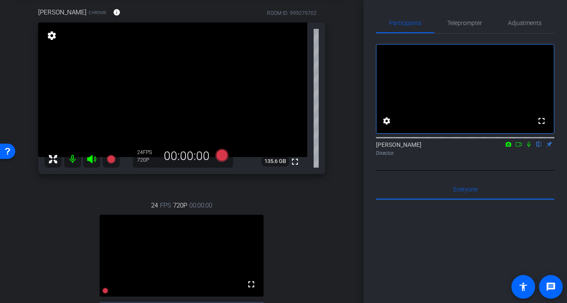
click at [88, 162] on icon at bounding box center [92, 159] width 10 height 10
click at [72, 161] on mat-icon at bounding box center [72, 159] width 17 height 17
click at [520, 147] on icon at bounding box center [518, 144] width 7 height 6
click at [537, 147] on icon at bounding box center [538, 144] width 7 height 6
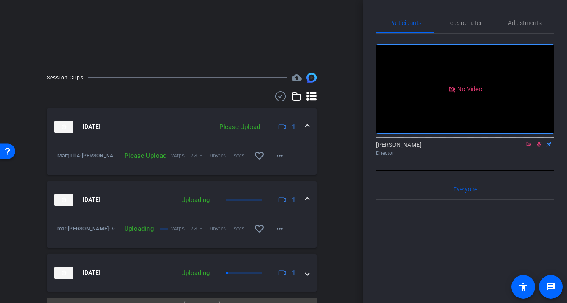
scroll to position [170, 0]
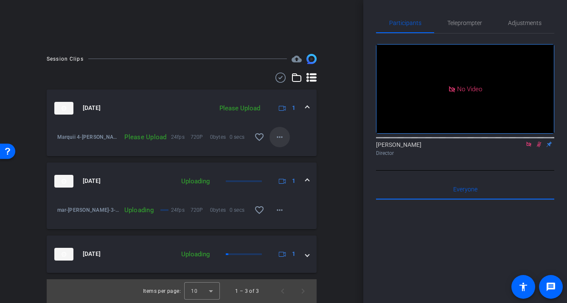
click at [280, 138] on mat-icon "more_horiz" at bounding box center [279, 137] width 10 height 10
click at [291, 152] on span "Upload" at bounding box center [293, 155] width 34 height 10
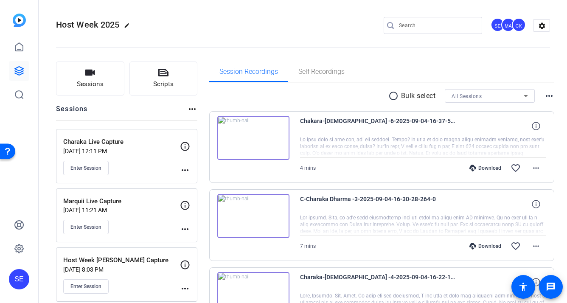
click at [122, 204] on p "Marquii Live Capture" at bounding box center [121, 201] width 117 height 10
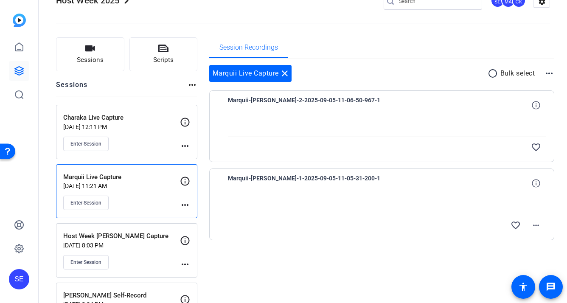
scroll to position [2, 0]
